Goal: Information Seeking & Learning: Learn about a topic

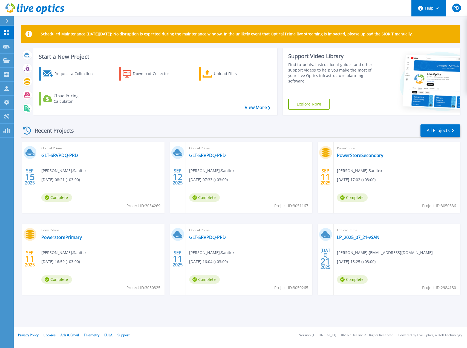
click at [423, 10] on icon at bounding box center [420, 8] width 5 height 5
click at [422, 13] on button "Help" at bounding box center [428, 8] width 34 height 16
click at [67, 239] on link "PowerstorePrimary" at bounding box center [61, 236] width 41 height 5
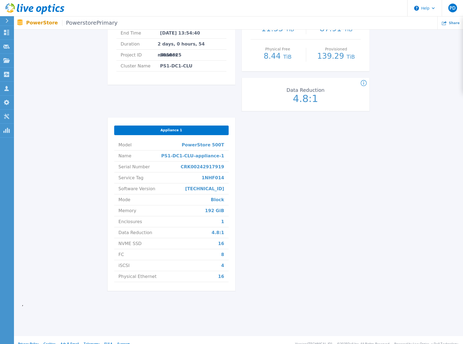
scroll to position [133, 0]
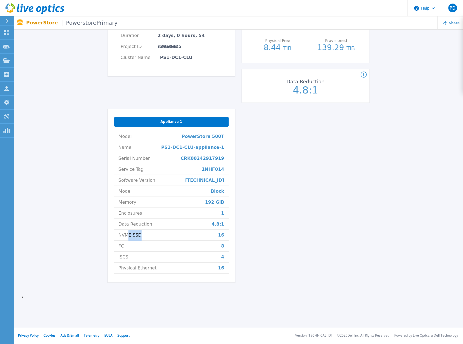
drag, startPoint x: 129, startPoint y: 234, endPoint x: 168, endPoint y: 235, distance: 39.2
click at [168, 235] on li "NVME SSD 16" at bounding box center [171, 234] width 114 height 11
drag, startPoint x: 206, startPoint y: 201, endPoint x: 255, endPoint y: 201, distance: 48.7
click at [255, 201] on div "PowerstorePrimary Status Complete Owner [PERSON_NAME] Account Sanitex Requested…" at bounding box center [239, 108] width 262 height 362
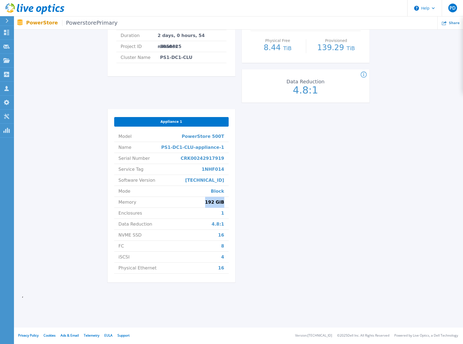
click at [255, 201] on div "PowerstorePrimary Status Complete Owner [PERSON_NAME] Account Sanitex Requested…" at bounding box center [239, 108] width 262 height 362
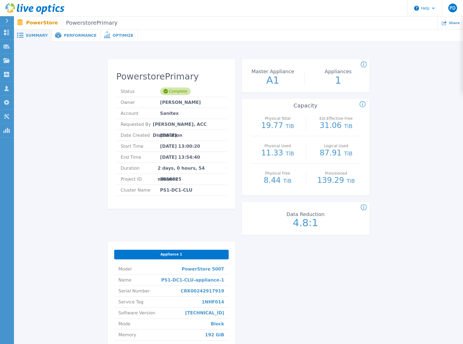
scroll to position [0, 0]
click at [65, 37] on span "Performance" at bounding box center [80, 36] width 33 height 4
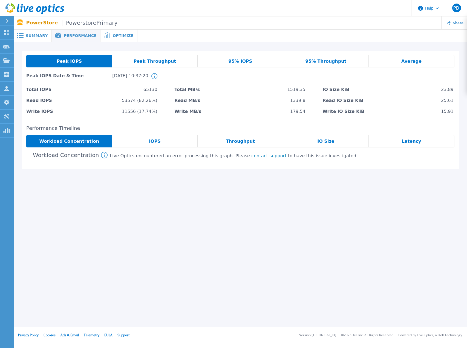
click at [155, 144] on div "IOPS" at bounding box center [155, 141] width 86 height 12
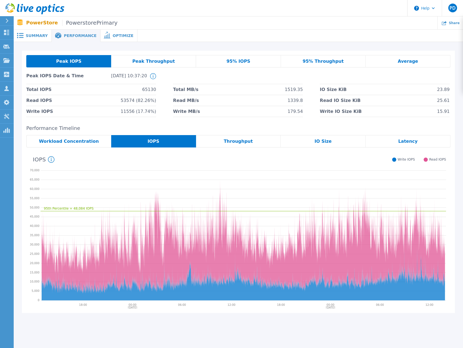
click at [34, 37] on span "Summary" at bounding box center [37, 36] width 22 height 4
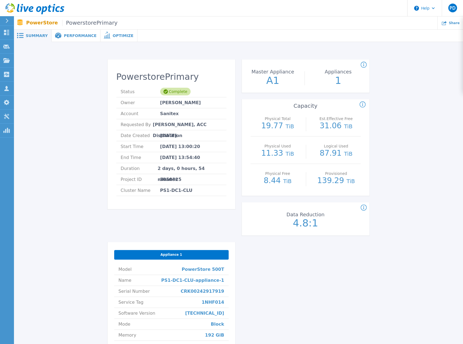
click at [400, 100] on div "PowerstorePrimary Status Complete Owner [PERSON_NAME] Account Sanitex Requested…" at bounding box center [238, 238] width 433 height 375
click at [293, 261] on div "PowerstorePrimary Status Complete Owner [PERSON_NAME] Account Sanitex Requested…" at bounding box center [239, 240] width 262 height 362
click at [414, 150] on div "PowerstorePrimary Status Complete Owner [PERSON_NAME] Account Sanitex Requested…" at bounding box center [238, 238] width 433 height 375
